Goal: Navigation & Orientation: Find specific page/section

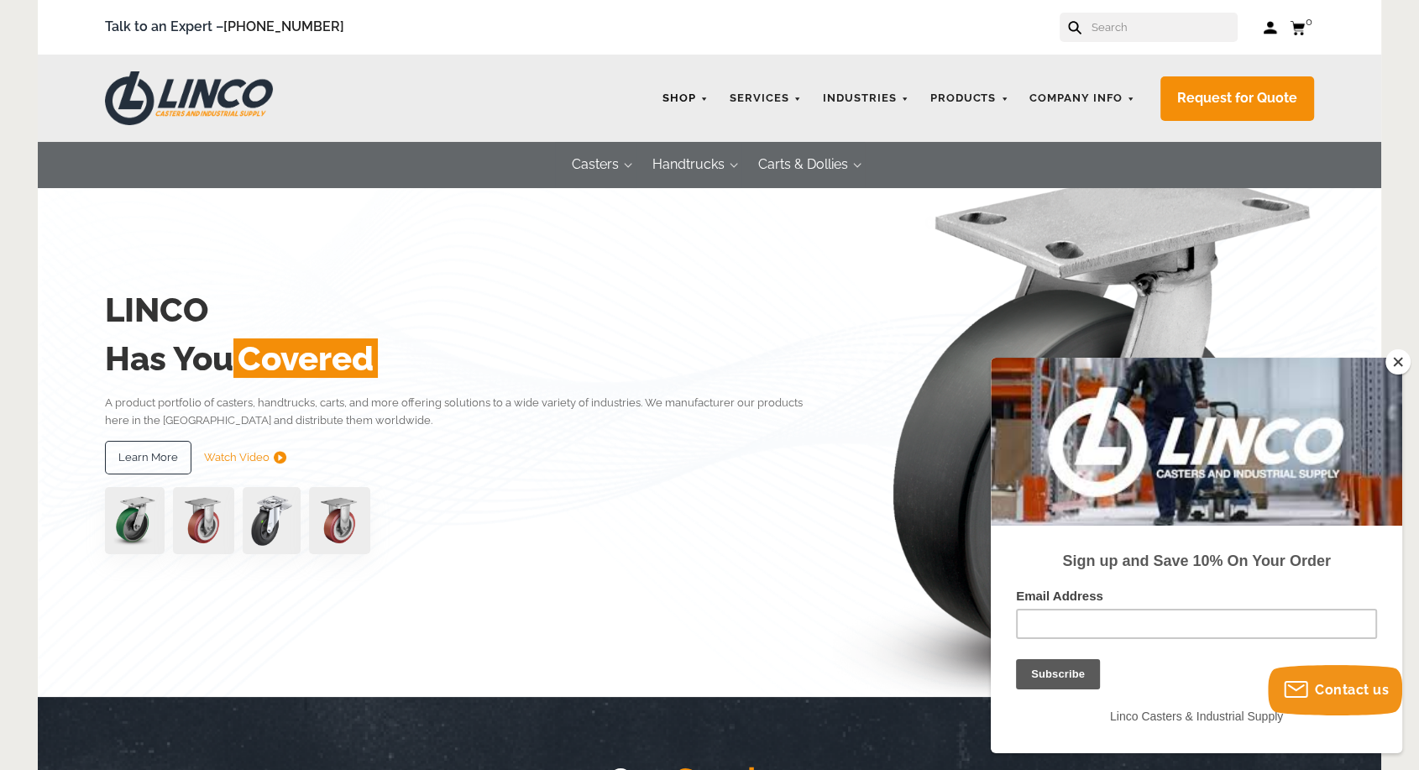
click at [685, 98] on link "Shop" at bounding box center [685, 98] width 63 height 33
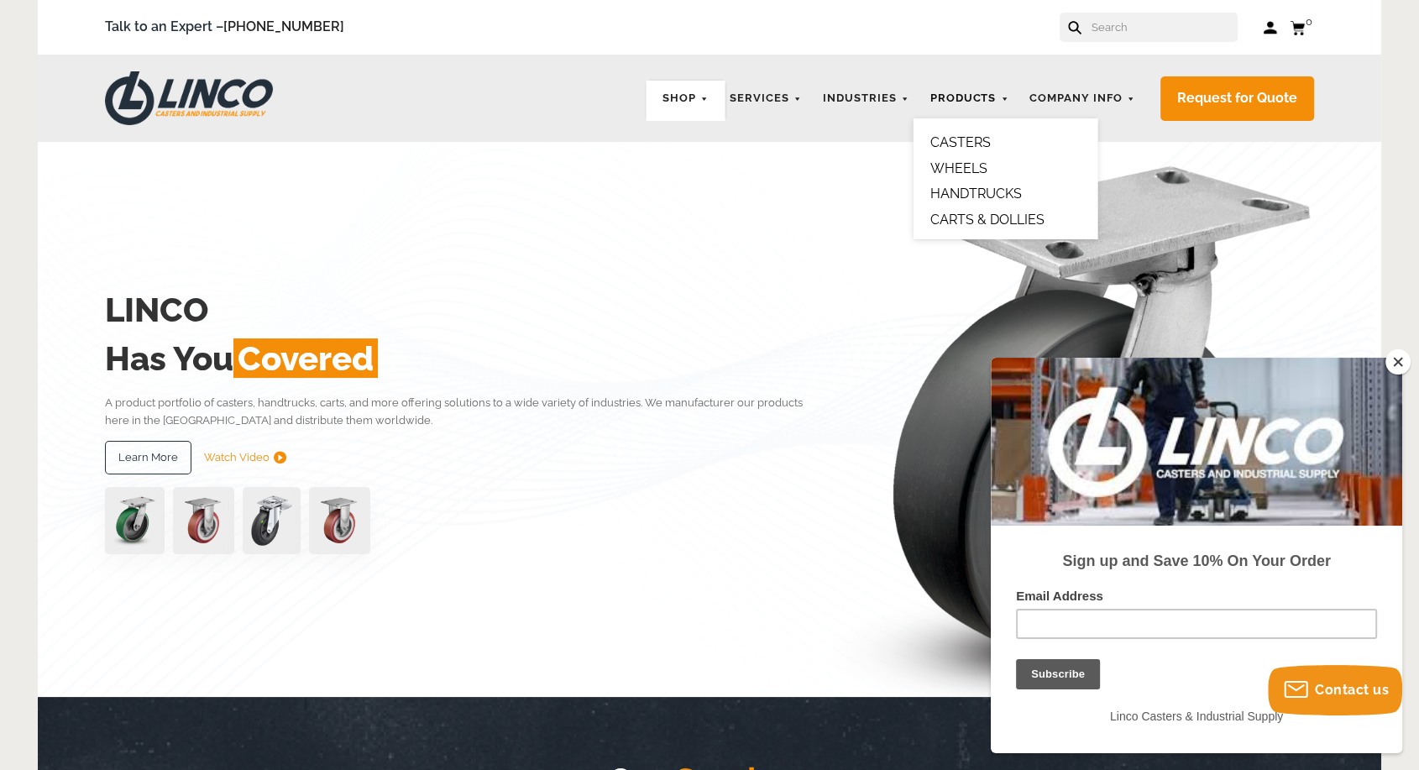
click at [972, 95] on link "Products" at bounding box center [969, 98] width 96 height 33
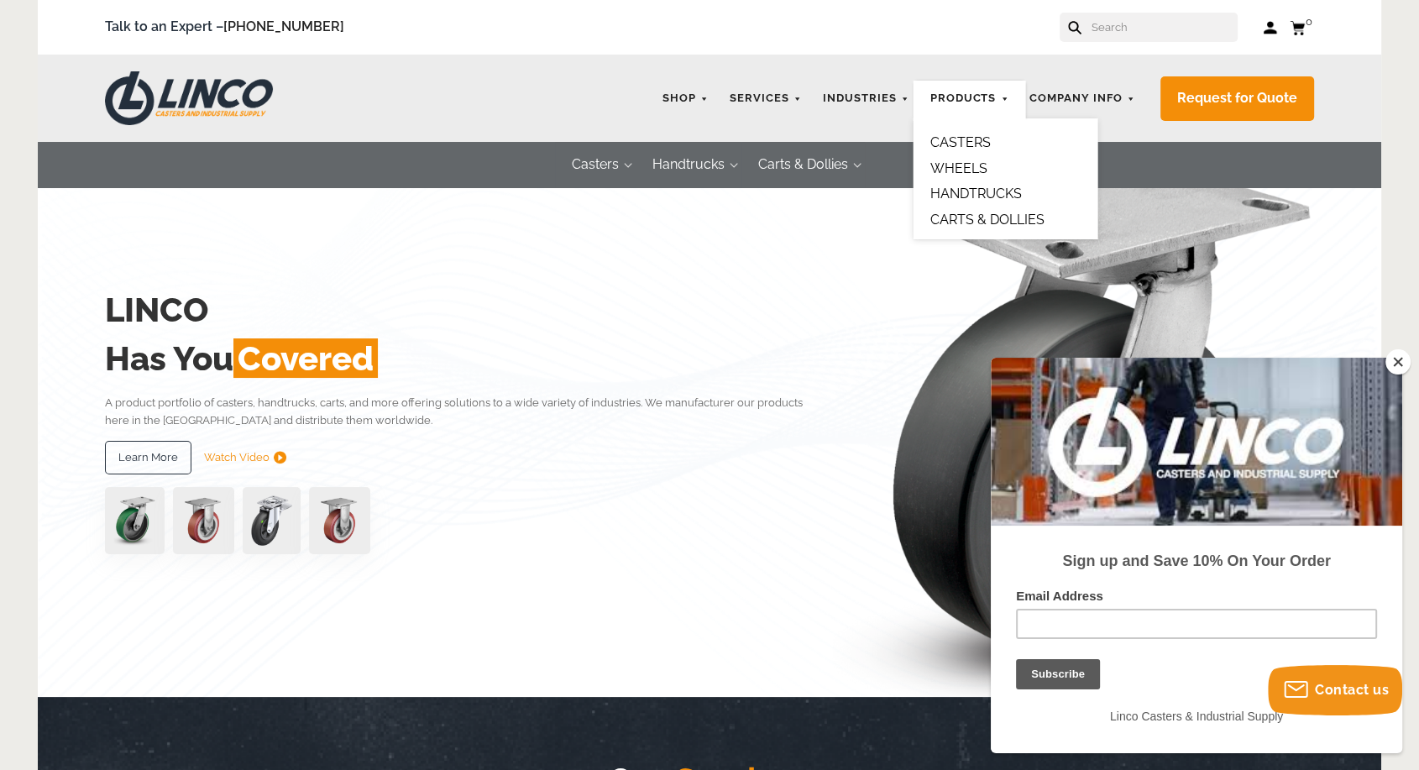
drag, startPoint x: 215, startPoint y: 97, endPoint x: 307, endPoint y: 99, distance: 91.6
click at [217, 97] on img at bounding box center [189, 98] width 168 height 54
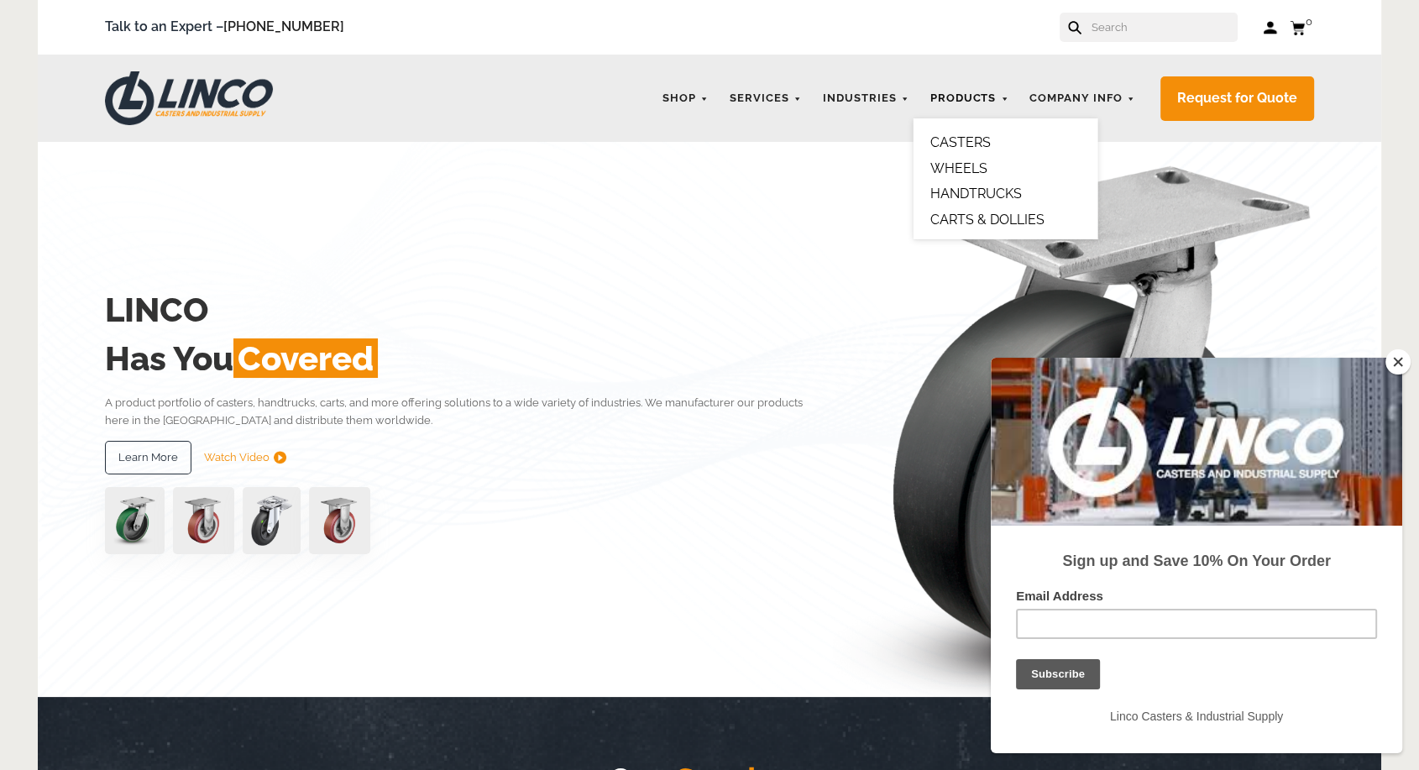
click at [973, 110] on link "Products" at bounding box center [969, 98] width 96 height 33
click at [1398, 364] on button "Close" at bounding box center [1398, 361] width 25 height 25
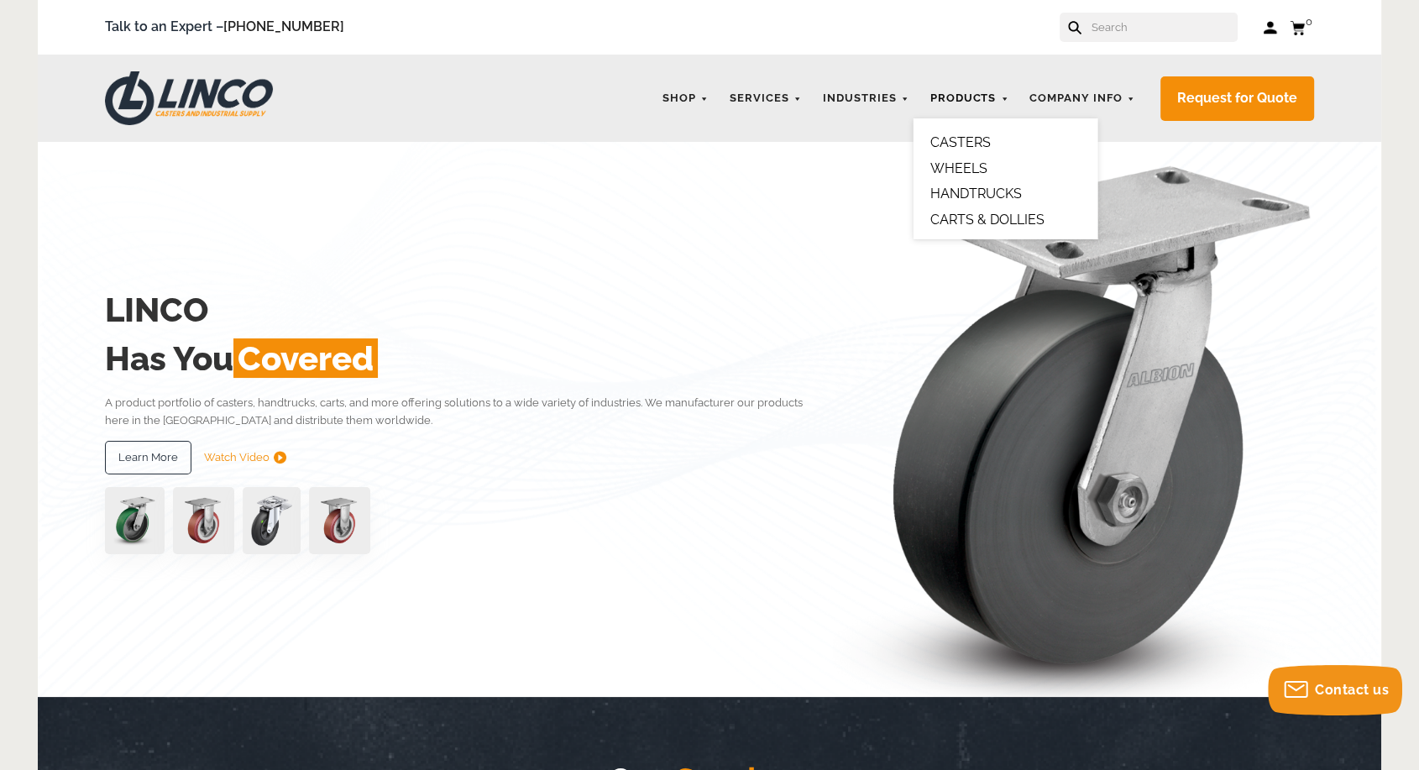
click at [968, 96] on link "Products" at bounding box center [969, 98] width 96 height 33
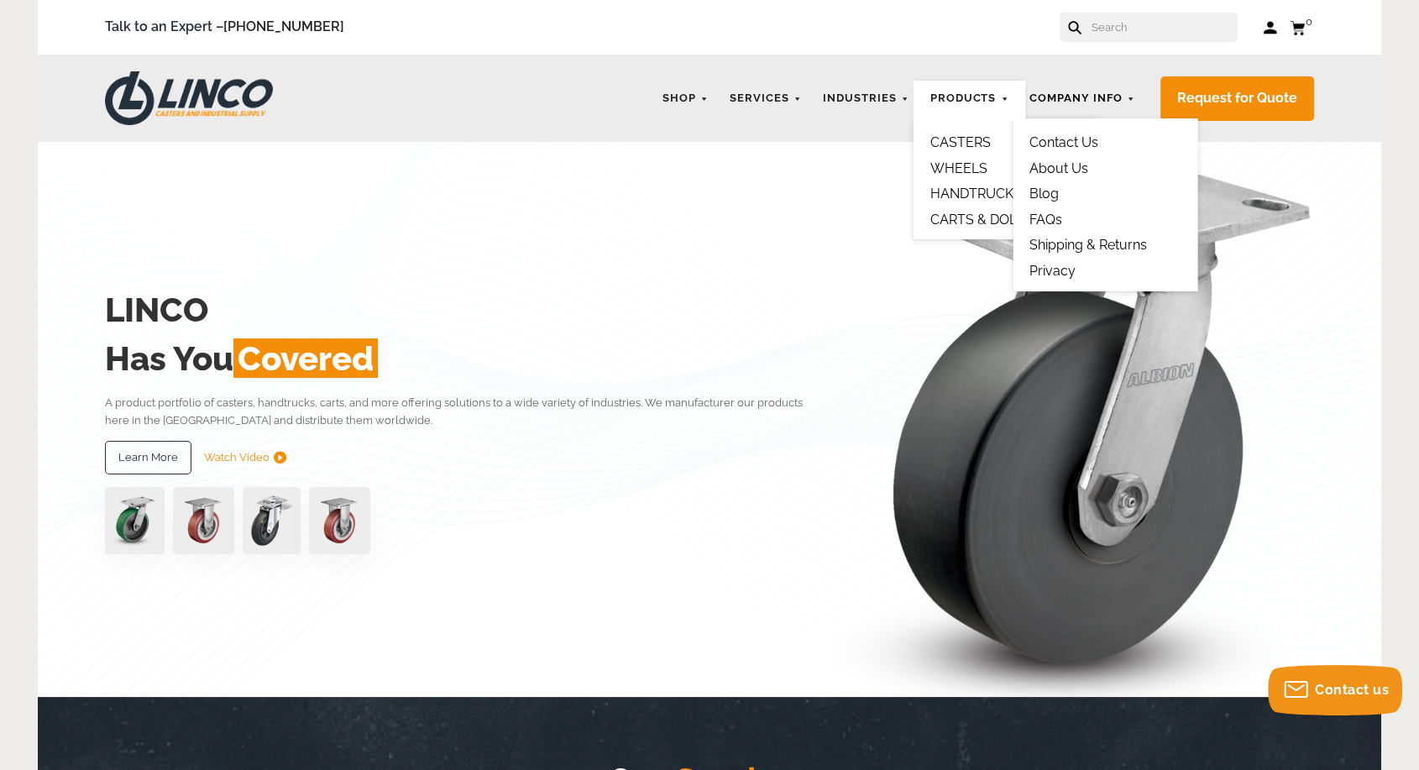
click at [1107, 106] on link "Company Info" at bounding box center [1082, 98] width 123 height 33
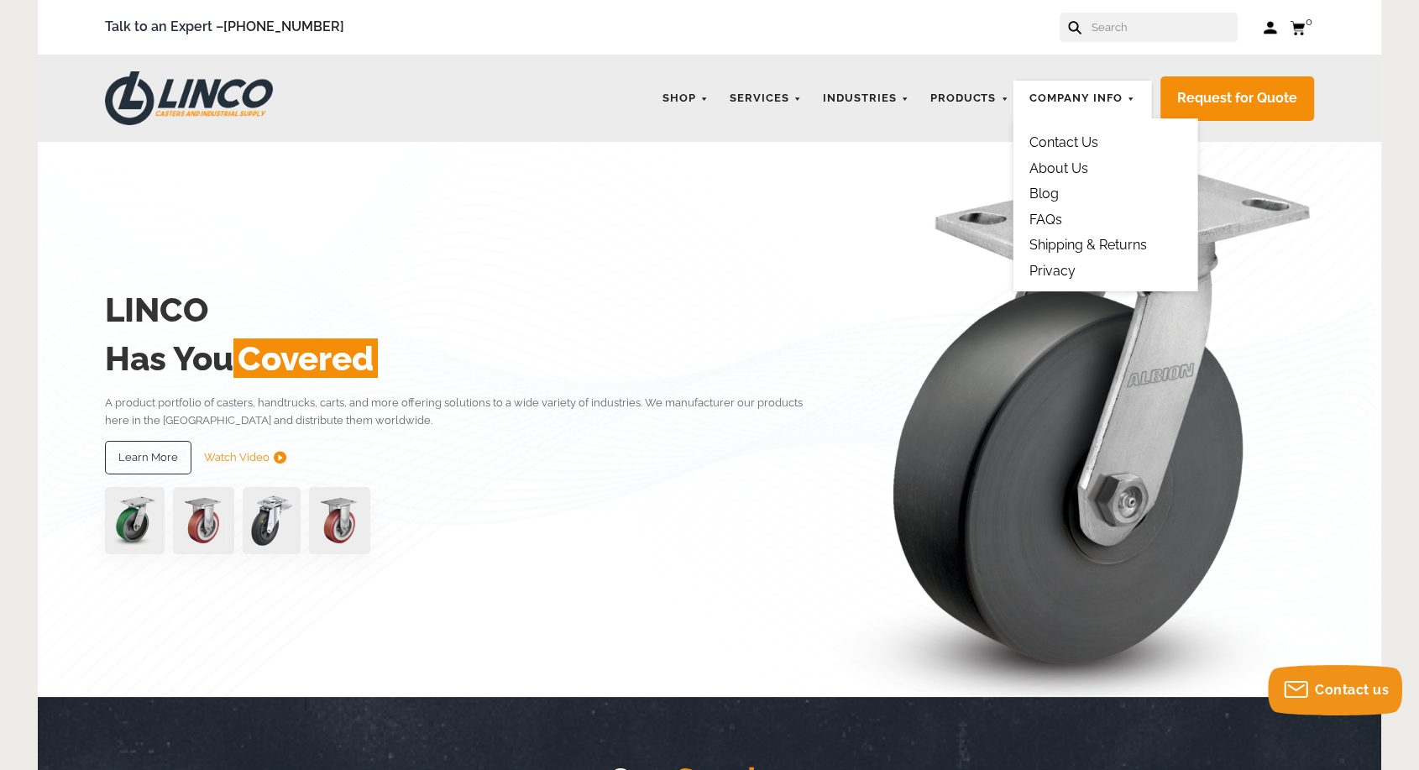
click at [1089, 167] on link "About Us" at bounding box center [1059, 168] width 59 height 16
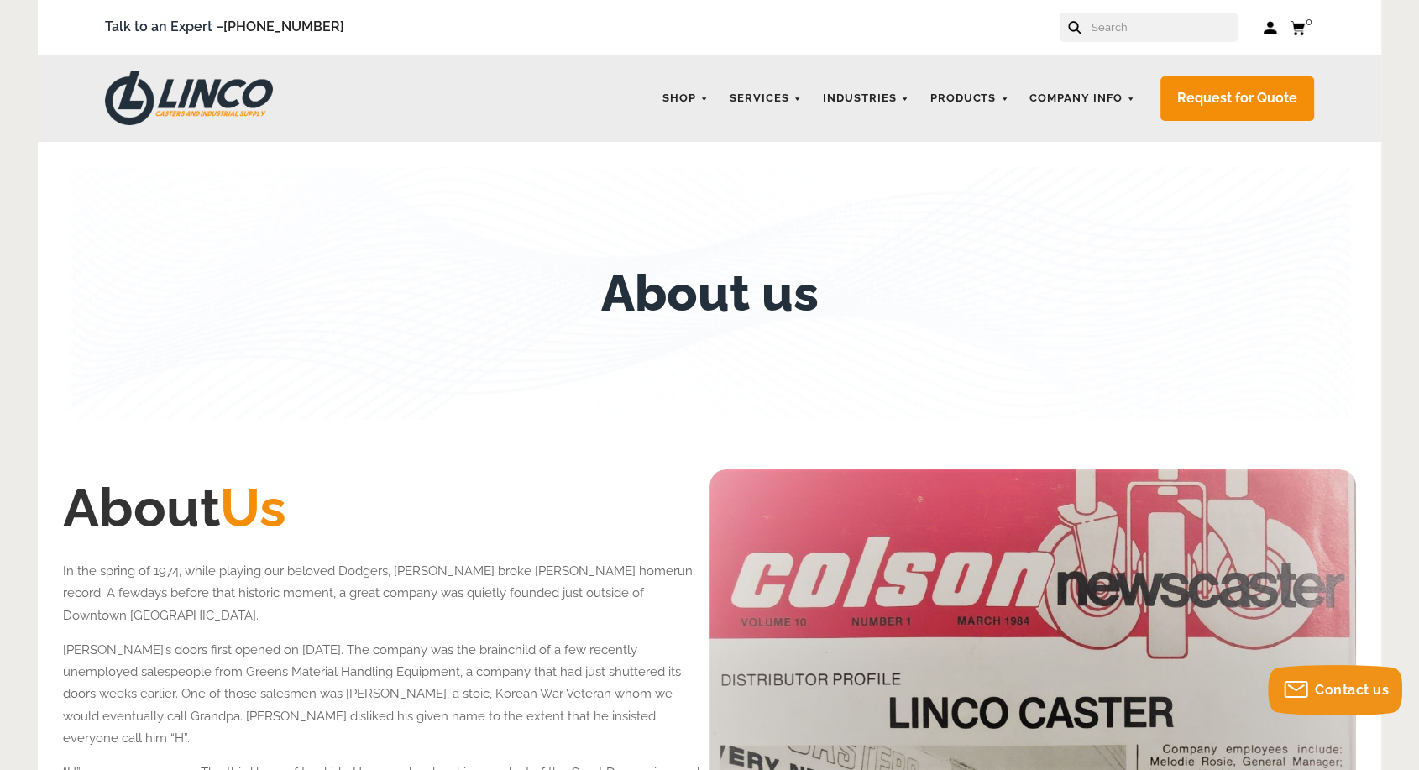
drag, startPoint x: 246, startPoint y: 89, endPoint x: 277, endPoint y: 92, distance: 31.3
click at [247, 90] on img at bounding box center [189, 98] width 168 height 54
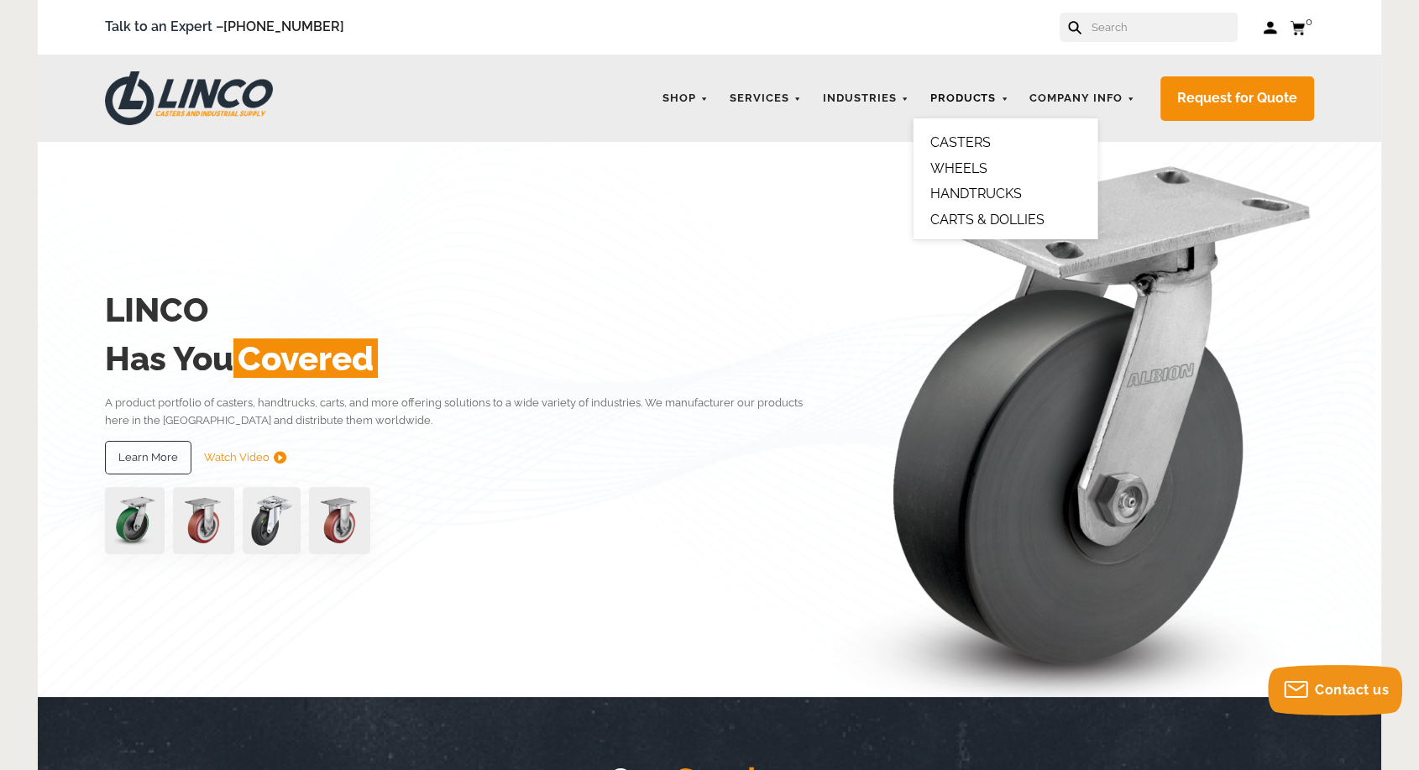
click at [968, 96] on link "Products" at bounding box center [969, 98] width 96 height 33
click at [965, 144] on link "CASTERS" at bounding box center [960, 142] width 60 height 16
